Goal: Find specific page/section: Find specific page/section

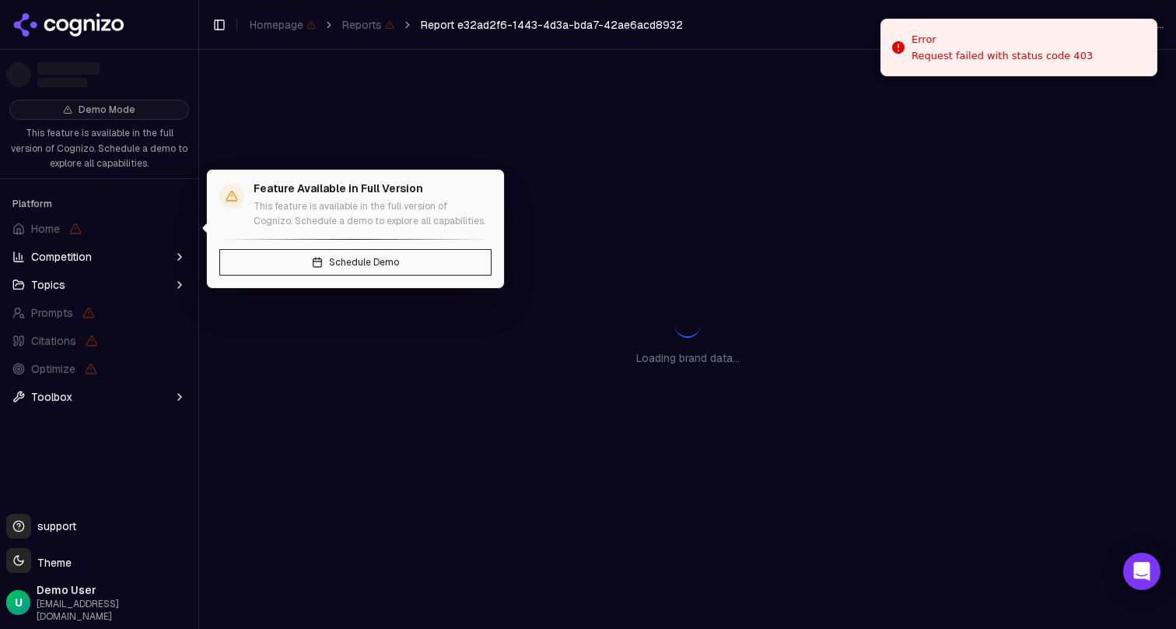
click at [137, 243] on ul "Home Competition Topics Prompts Citations Optimize Toolbox" at bounding box center [99, 312] width 186 height 193
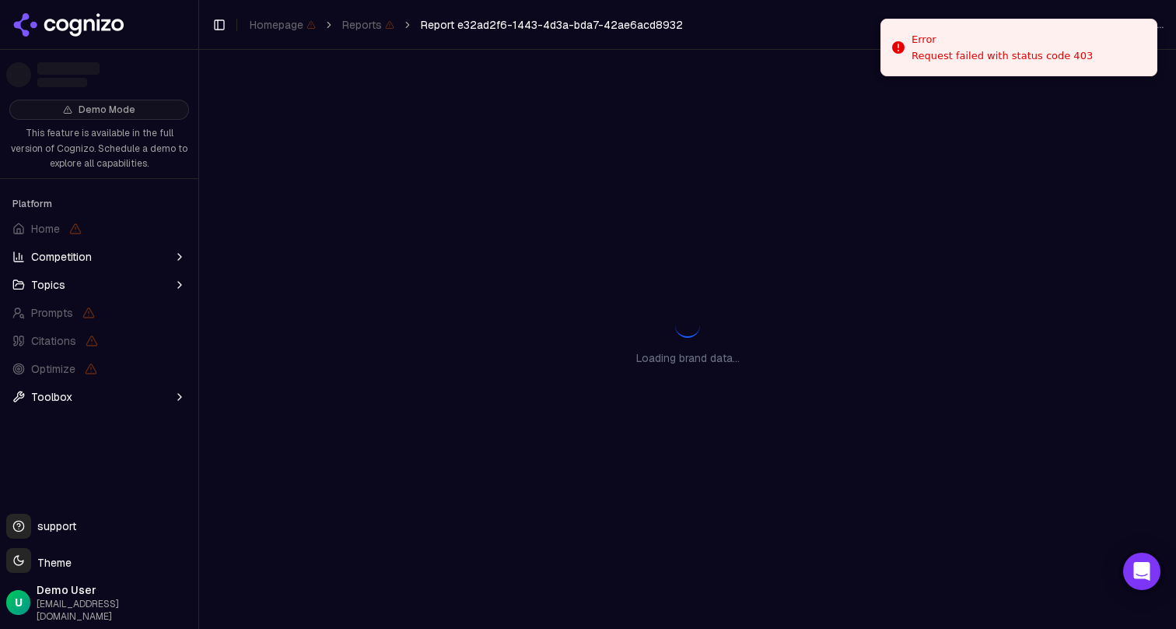
click at [138, 261] on button "Competition" at bounding box center [99, 256] width 186 height 25
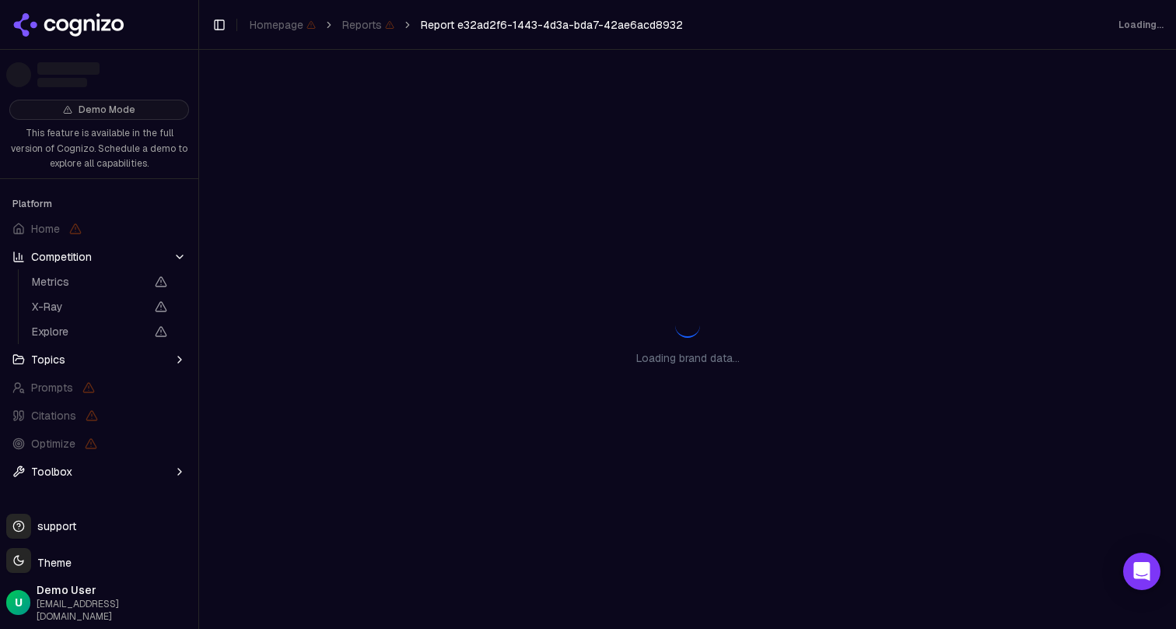
click at [114, 350] on button "Topics" at bounding box center [99, 359] width 186 height 25
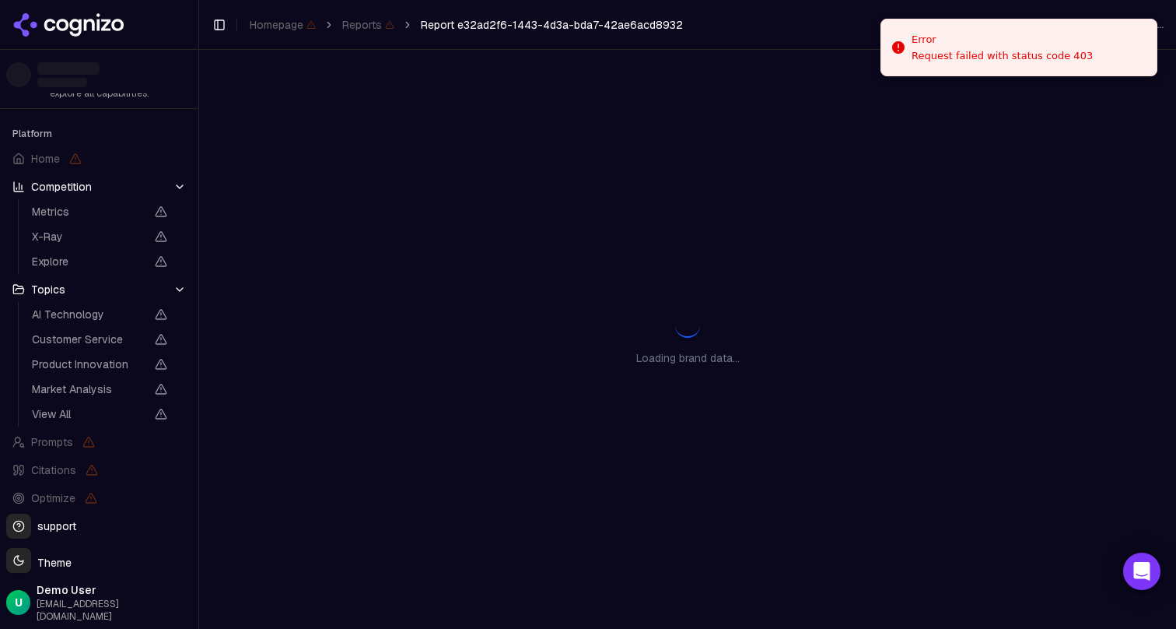
scroll to position [94, 0]
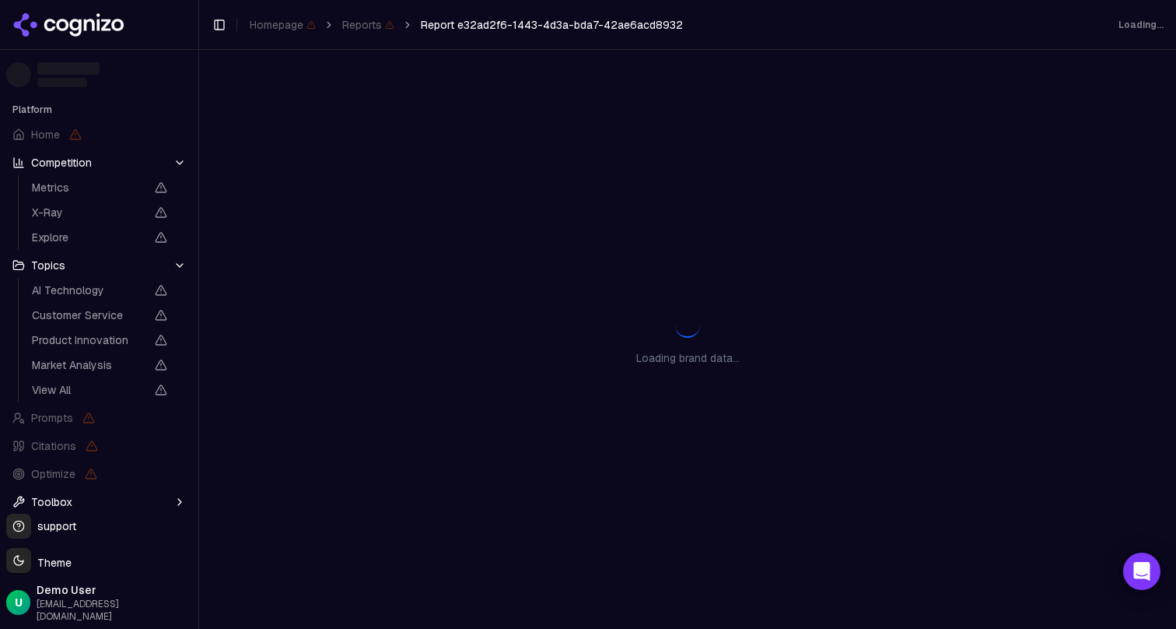
click at [84, 495] on button "Toolbox" at bounding box center [99, 501] width 186 height 25
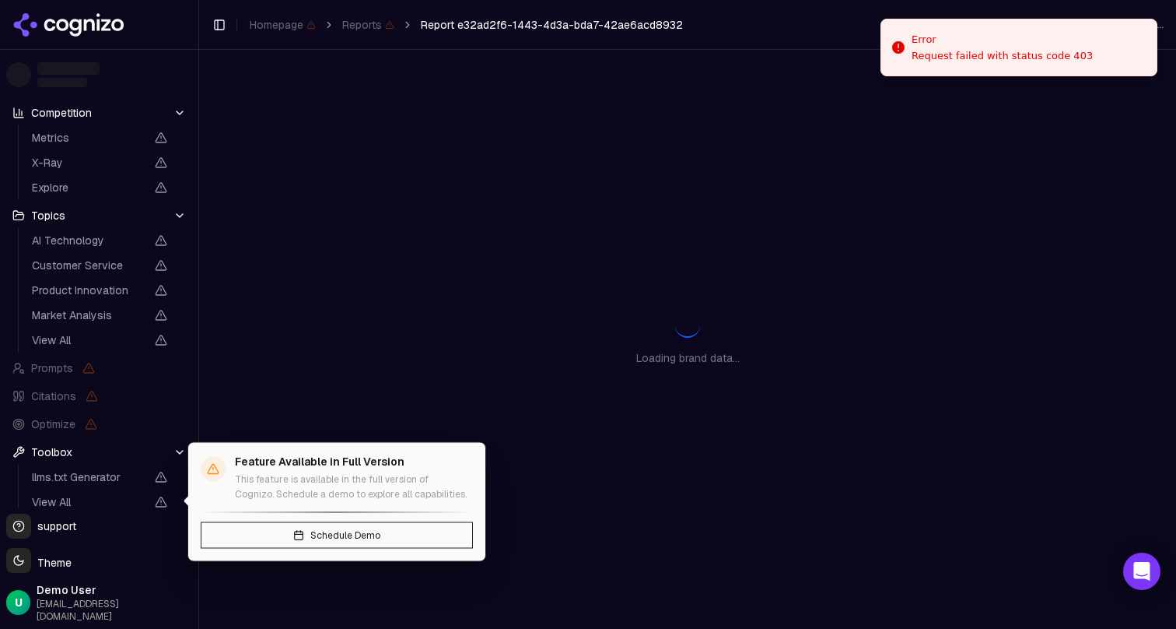
scroll to position [0, 0]
